Goal: Information Seeking & Learning: Learn about a topic

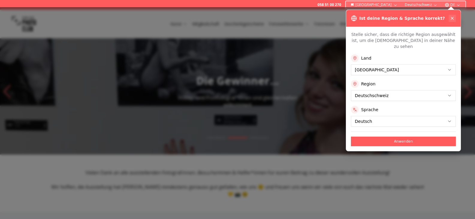
click at [454, 19] on icon at bounding box center [452, 18] width 5 height 5
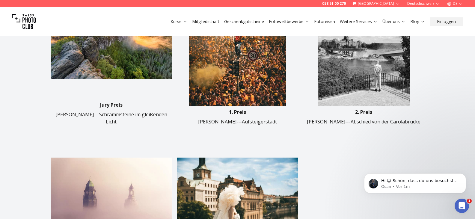
scroll to position [240, 0]
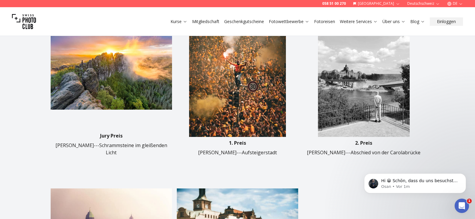
click at [362, 90] on img at bounding box center [363, 72] width 121 height 129
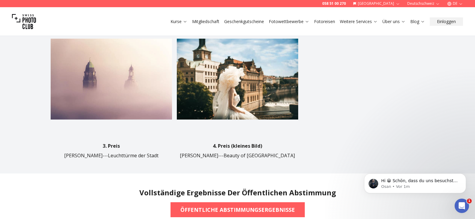
scroll to position [449, 0]
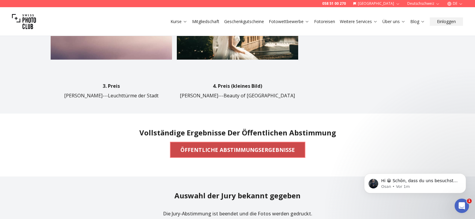
click at [267, 146] on b "ÖFFENTLICHE ABSTIMMUNGSERGEBNISSE" at bounding box center [237, 150] width 114 height 8
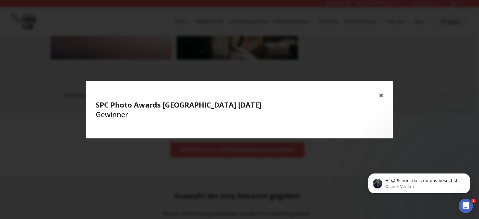
click at [182, 107] on b "SPC Photo Awards [GEOGRAPHIC_DATA] [DATE]" at bounding box center [179, 105] width 166 height 10
click at [381, 95] on button "×" at bounding box center [381, 95] width 4 height 10
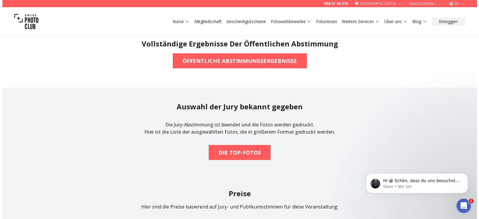
scroll to position [539, 0]
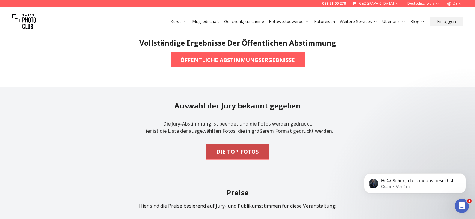
click at [250, 147] on b "DIE TOP-FOTOS" at bounding box center [237, 151] width 42 height 8
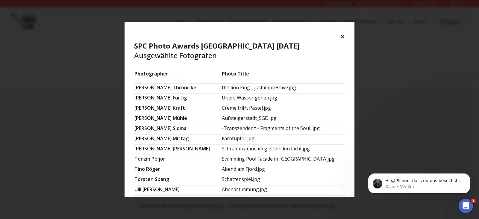
scroll to position [360, 0]
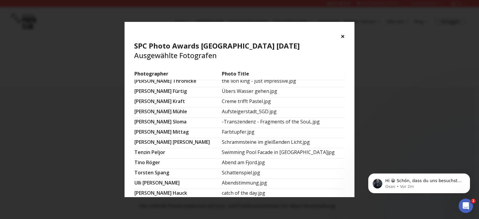
click at [280, 153] on td "Swimming Pool Facade in [GEOGRAPHIC_DATA]jpg" at bounding box center [283, 153] width 123 height 10
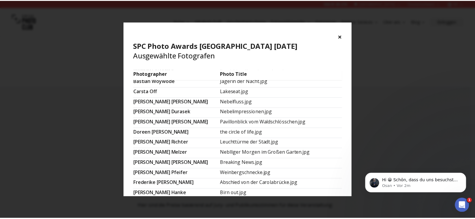
scroll to position [0, 0]
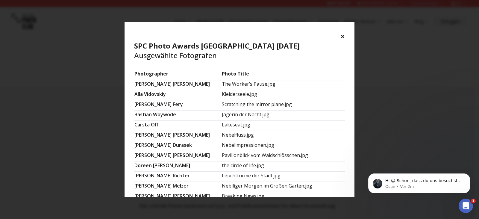
click at [343, 36] on button "×" at bounding box center [343, 36] width 4 height 10
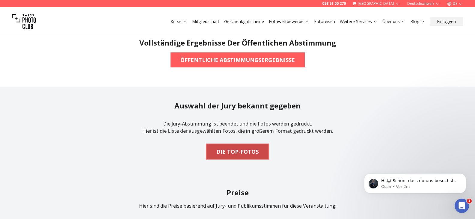
click at [255, 147] on b "DIE TOP-FOTOS" at bounding box center [237, 151] width 42 height 8
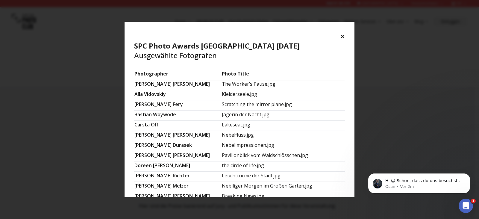
click at [345, 34] on button "×" at bounding box center [343, 36] width 4 height 10
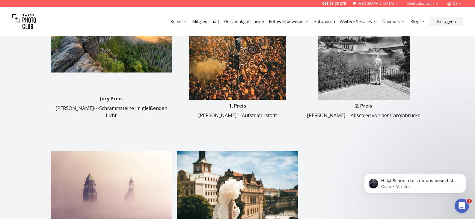
scroll to position [229, 0]
